Goal: Information Seeking & Learning: Learn about a topic

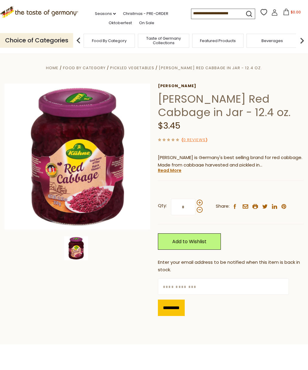
click at [170, 169] on link "Read More" at bounding box center [170, 170] width 24 height 6
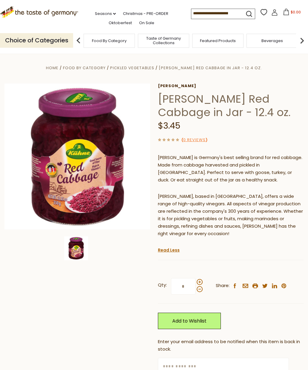
click at [83, 240] on img at bounding box center [76, 248] width 24 height 24
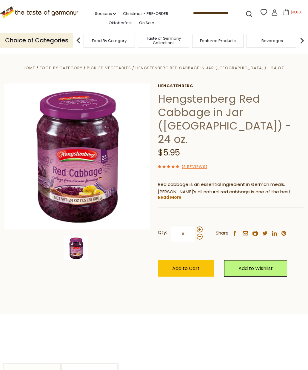
click at [173, 194] on link "Read More" at bounding box center [170, 197] width 24 height 6
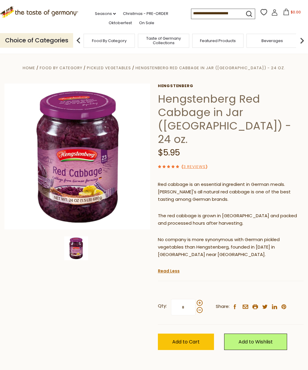
click at [200, 164] on link "3 Reviews" at bounding box center [194, 167] width 22 height 6
click at [196, 164] on link "3 Reviews" at bounding box center [194, 167] width 22 height 6
click at [173, 165] on use at bounding box center [172, 166] width 3 height 3
click at [198, 164] on link "3 Reviews" at bounding box center [194, 167] width 22 height 6
click at [208, 70] on span "Hengstenberg Red Cabbage in Jar (Rotessa) - 24 oz." at bounding box center [210, 68] width 150 height 6
